Goal: Task Accomplishment & Management: Manage account settings

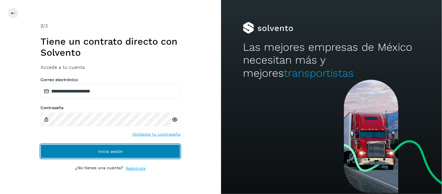
click at [142, 149] on button "Inicia sesión" at bounding box center [110, 151] width 140 height 14
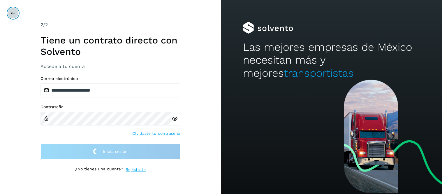
click at [13, 14] on icon at bounding box center [13, 13] width 5 height 5
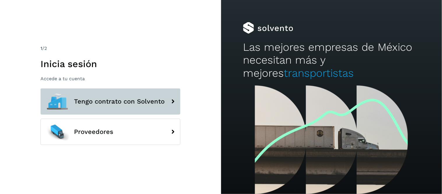
click at [117, 102] on span "Tengo contrato con Solvento" at bounding box center [119, 101] width 91 height 7
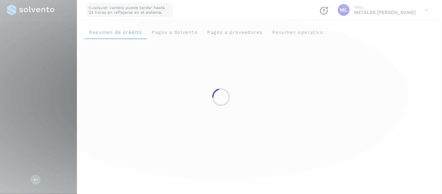
click at [392, 69] on div at bounding box center [221, 97] width 442 height 194
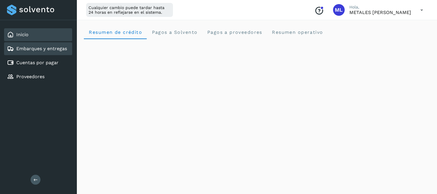
click at [37, 52] on div "Embarques y entregas" at bounding box center [38, 48] width 68 height 13
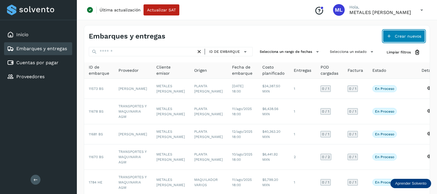
click at [401, 36] on span "Crear nuevos" at bounding box center [408, 36] width 27 height 4
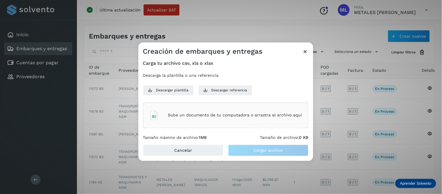
click at [235, 114] on p "Sube un documento de tu computadora o arrastra el archivo aquí" at bounding box center [235, 115] width 134 height 5
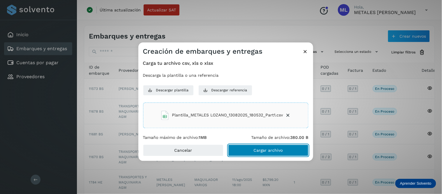
click at [262, 149] on span "Cargar archivo" at bounding box center [268, 150] width 29 height 4
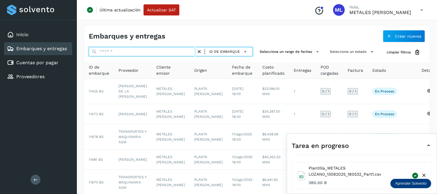
click at [112, 51] on input "text" at bounding box center [142, 51] width 107 height 9
paste input "*****"
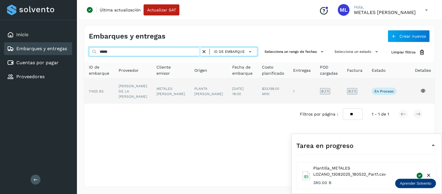
type input "*****"
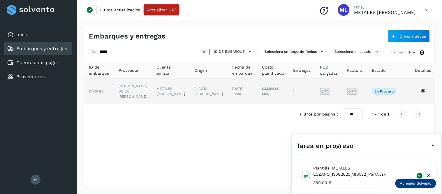
click at [289, 91] on td "$33,198.00 MXN" at bounding box center [302, 91] width 27 height 25
click at [289, 95] on td "$33,198.00 MXN" at bounding box center [302, 91] width 27 height 25
click at [289, 91] on td "$33,198.00 MXN" at bounding box center [302, 91] width 27 height 25
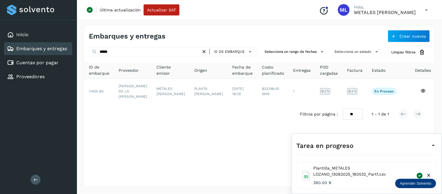
click at [435, 147] on icon at bounding box center [433, 145] width 7 height 7
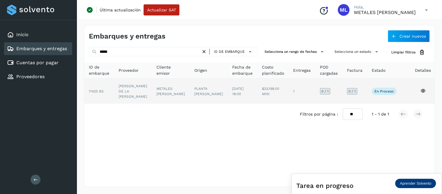
click at [315, 86] on td "1" at bounding box center [328, 91] width 27 height 25
click at [315, 90] on td "1" at bounding box center [328, 91] width 27 height 25
click at [403, 91] on td at bounding box center [405, 91] width 9 height 25
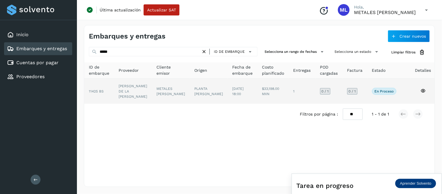
click at [401, 86] on td "En proceso Verifica el estado de la factura o entregas asociadas a este embarque" at bounding box center [405, 91] width 9 height 25
click at [232, 87] on span "[DATE] 18:00" at bounding box center [237, 91] width 11 height 9
click at [227, 90] on td "PLANTA [PERSON_NAME]" at bounding box center [242, 91] width 30 height 25
click at [315, 88] on td "1" at bounding box center [328, 91] width 27 height 25
click at [315, 89] on td "1" at bounding box center [328, 91] width 27 height 25
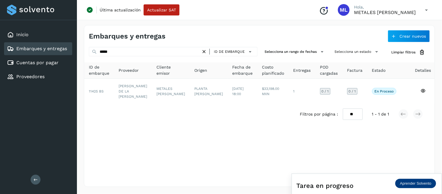
click at [426, 10] on icon at bounding box center [427, 10] width 12 height 12
click at [386, 40] on div "Cerrar sesión" at bounding box center [397, 37] width 69 height 11
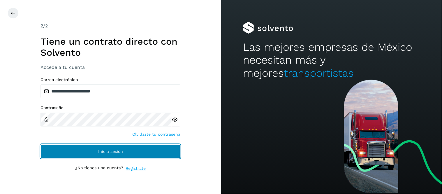
click at [134, 149] on button "Inicia sesión" at bounding box center [110, 151] width 140 height 14
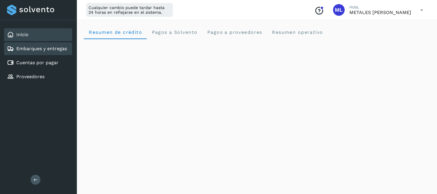
click at [47, 43] on div "Embarques y entregas" at bounding box center [38, 48] width 68 height 13
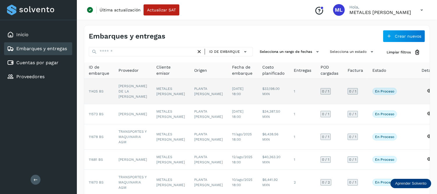
click at [143, 94] on td "[PERSON_NAME] DE LA [PERSON_NAME]" at bounding box center [133, 91] width 38 height 25
click at [190, 91] on td "PLANTA [PERSON_NAME]" at bounding box center [209, 91] width 38 height 25
click at [292, 91] on td "1" at bounding box center [302, 91] width 27 height 25
click at [403, 93] on td at bounding box center [409, 91] width 15 height 25
click at [402, 89] on td at bounding box center [409, 91] width 15 height 25
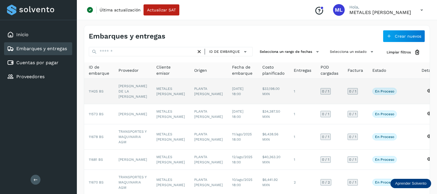
click at [402, 89] on td at bounding box center [409, 91] width 15 height 25
click at [421, 89] on td at bounding box center [429, 91] width 25 height 25
click at [382, 94] on span "En proceso" at bounding box center [385, 91] width 24 height 7
click at [375, 91] on p "En proceso" at bounding box center [384, 91] width 19 height 4
click at [343, 89] on td "0 / 1" at bounding box center [355, 91] width 25 height 25
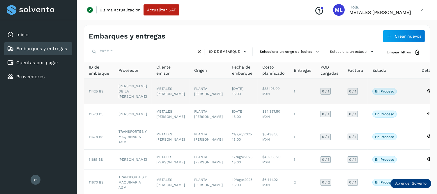
click at [241, 95] on td "[DATE] 18:00" at bounding box center [242, 91] width 30 height 25
click at [107, 96] on td "11425 BS" at bounding box center [99, 91] width 30 height 25
click at [94, 89] on span "11425 BS" at bounding box center [96, 91] width 15 height 4
drag, startPoint x: 125, startPoint y: 87, endPoint x: 158, endPoint y: 128, distance: 52.0
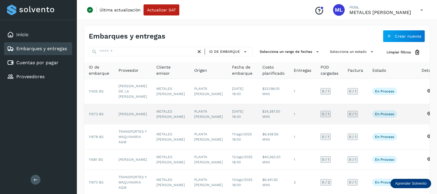
click at [126, 88] on td "[PERSON_NAME] DE LA [PERSON_NAME]" at bounding box center [133, 91] width 38 height 25
click at [161, 120] on td "METALES [PERSON_NAME]" at bounding box center [171, 114] width 38 height 20
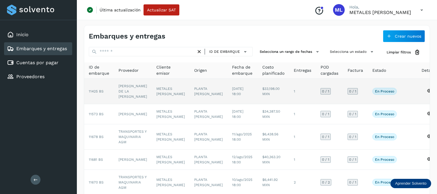
click at [191, 96] on td "PLANTA [PERSON_NAME]" at bounding box center [209, 91] width 38 height 25
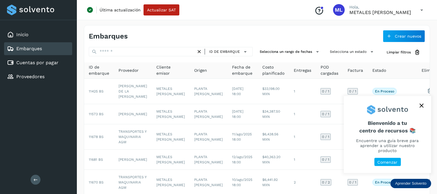
click at [423, 110] on button "close," at bounding box center [421, 105] width 9 height 9
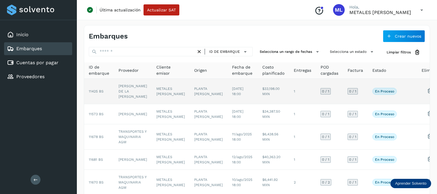
click at [289, 97] on td "1" at bounding box center [302, 91] width 27 height 25
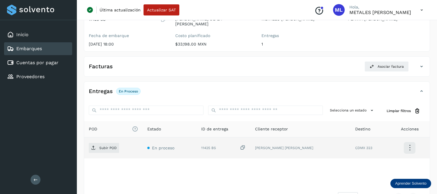
scroll to position [85, 0]
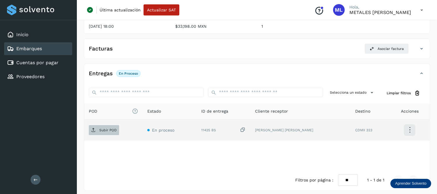
click at [109, 128] on p "Subir POD" at bounding box center [107, 130] width 17 height 4
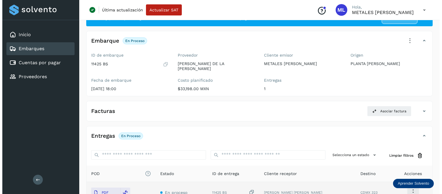
scroll to position [0, 0]
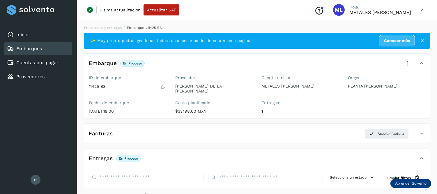
click at [421, 10] on icon at bounding box center [422, 10] width 12 height 12
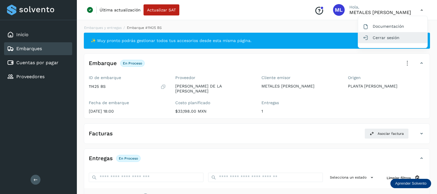
click at [394, 37] on div "Cerrar sesión" at bounding box center [392, 37] width 69 height 11
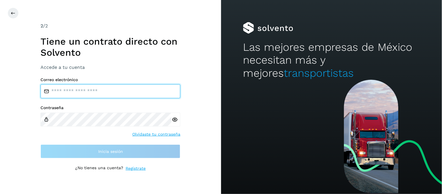
type input "**********"
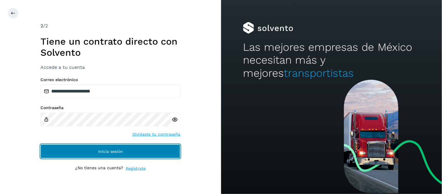
click at [144, 149] on button "Inicia sesión" at bounding box center [110, 151] width 140 height 14
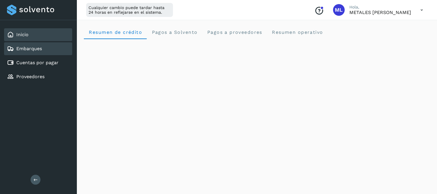
click at [35, 52] on div "Embarques" at bounding box center [38, 48] width 68 height 13
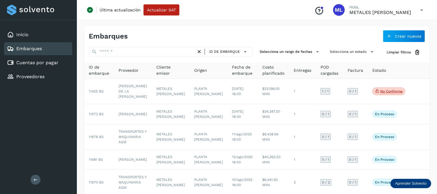
click at [422, 12] on icon at bounding box center [422, 10] width 12 height 12
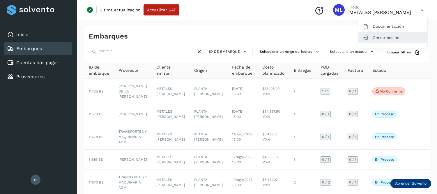
click at [378, 38] on div "Cerrar sesión" at bounding box center [392, 37] width 69 height 11
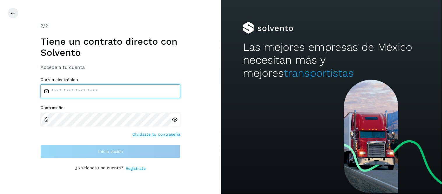
type input "**********"
